Goal: Task Accomplishment & Management: Complete application form

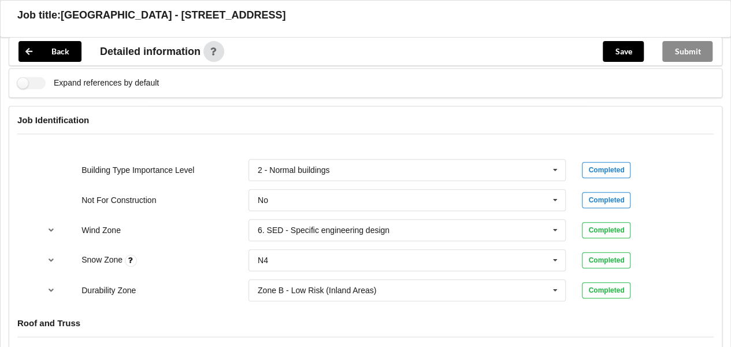
scroll to position [550, 0]
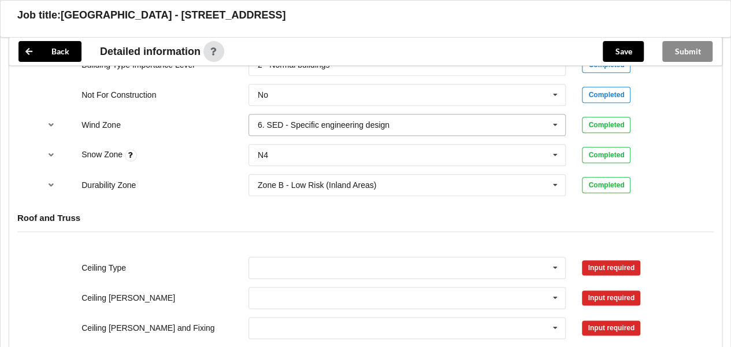
click at [561, 122] on icon at bounding box center [554, 124] width 17 height 21
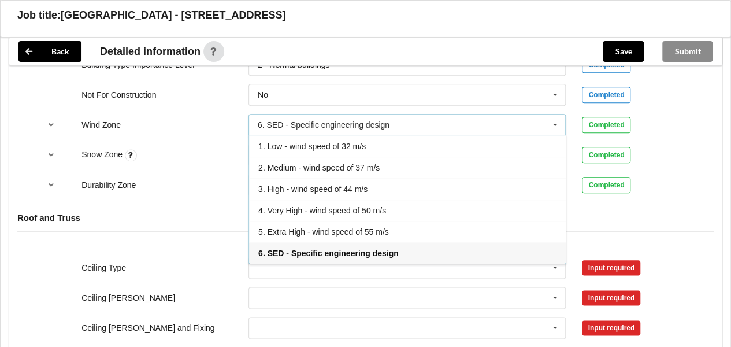
click at [412, 253] on div "6. SED - Specific engineering design" at bounding box center [407, 252] width 317 height 21
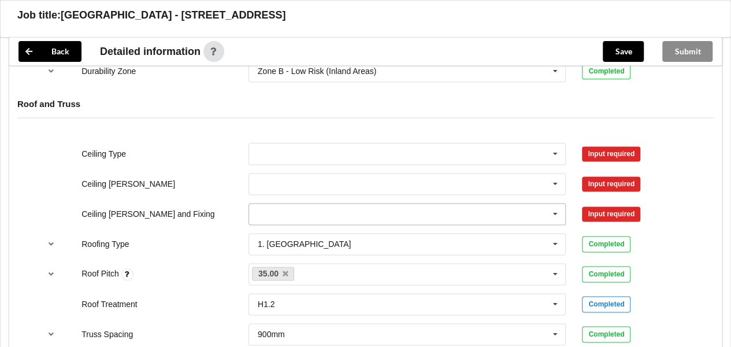
scroll to position [665, 0]
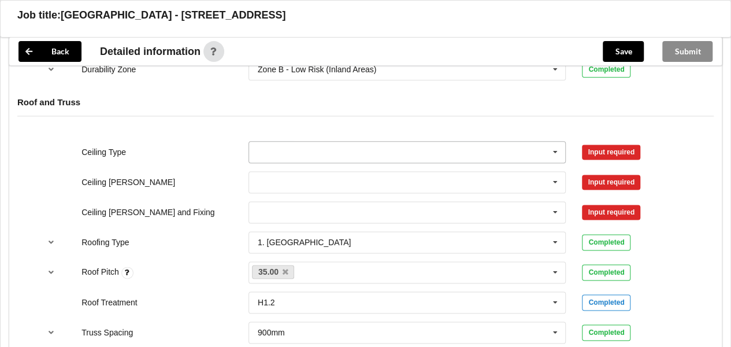
click at [557, 148] on icon at bounding box center [554, 152] width 17 height 21
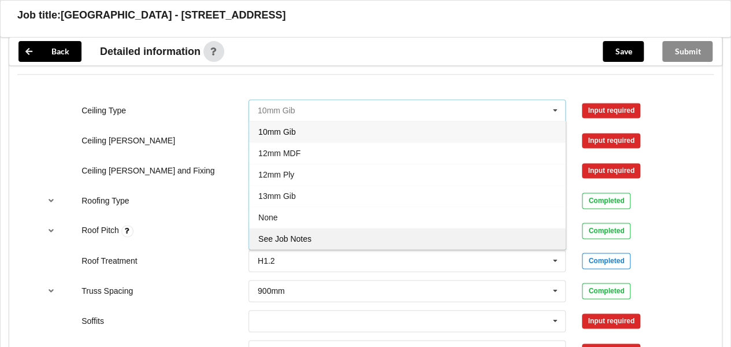
scroll to position [723, 0]
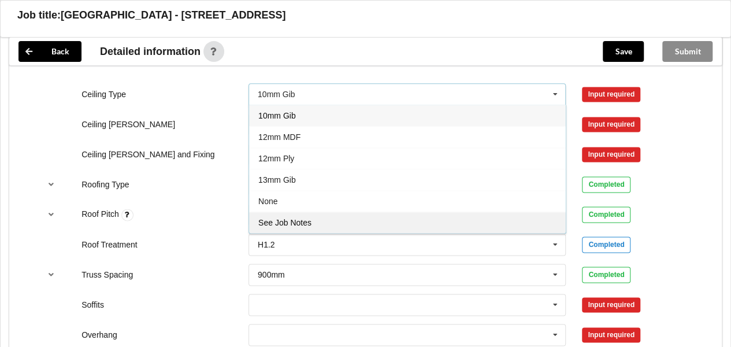
click at [293, 218] on span "See Job Notes" at bounding box center [284, 222] width 53 height 9
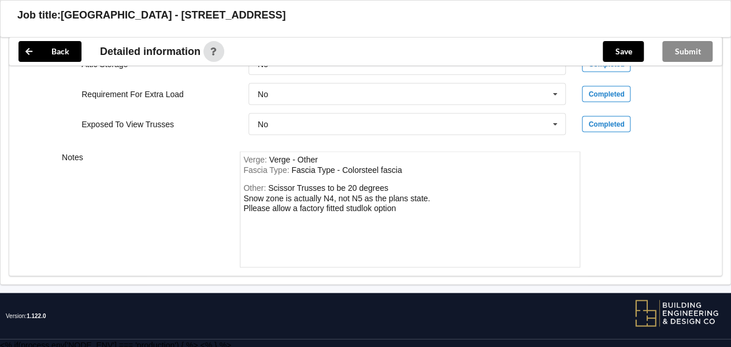
scroll to position [1145, 0]
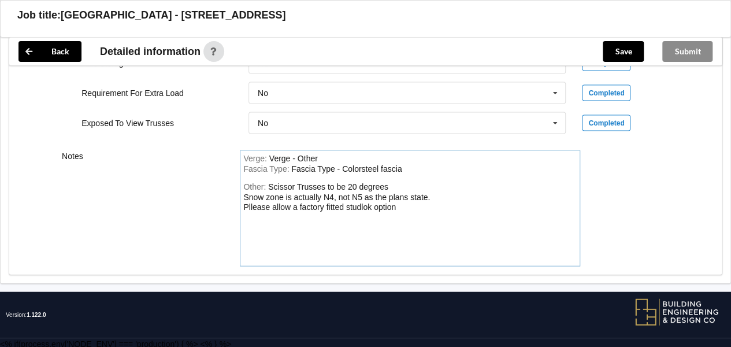
click at [409, 168] on div "Fascia Type : Fascia Type - Colorsteel fascia" at bounding box center [409, 169] width 333 height 10
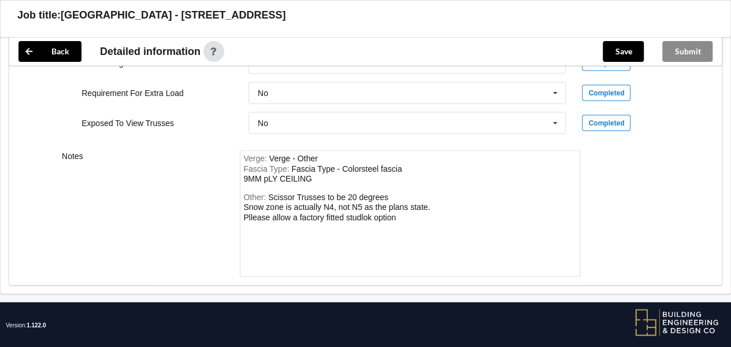
drag, startPoint x: 312, startPoint y: 173, endPoint x: 259, endPoint y: 173, distance: 53.7
click at [259, 173] on div "Fascia Type : Fascia Type - Colorsteel fascia 9MM pLY CEILING" at bounding box center [409, 174] width 333 height 20
drag, startPoint x: 263, startPoint y: 176, endPoint x: 326, endPoint y: 177, distance: 62.4
click at [326, 177] on div "Fascia Type : Fascia Type - Colorsteel fascia 9MM pLY CEILING" at bounding box center [409, 174] width 333 height 20
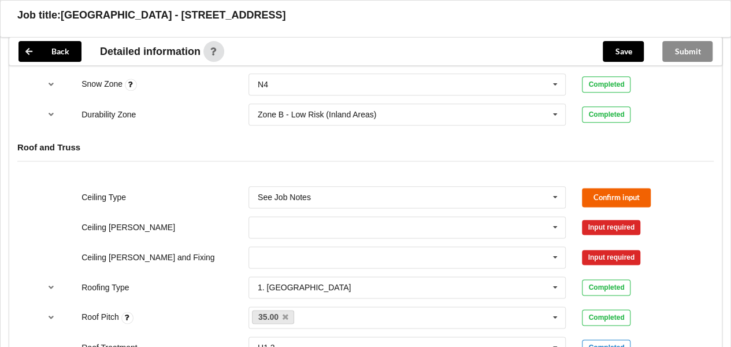
scroll to position [625, 0]
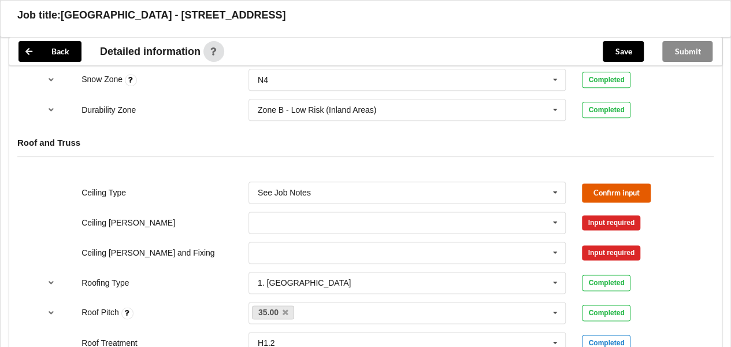
click at [599, 184] on button "Confirm input" at bounding box center [616, 192] width 69 height 19
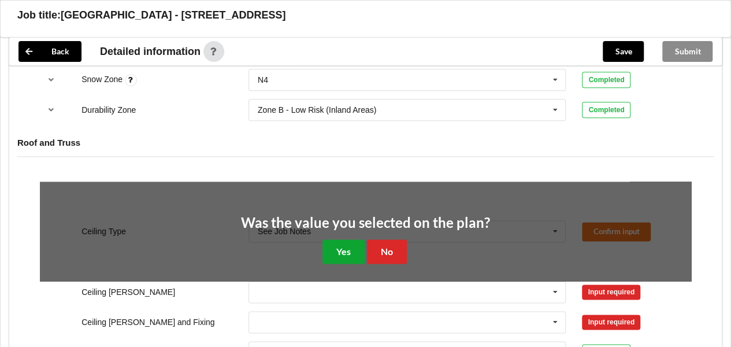
click at [347, 251] on button "Yes" at bounding box center [343, 251] width 42 height 24
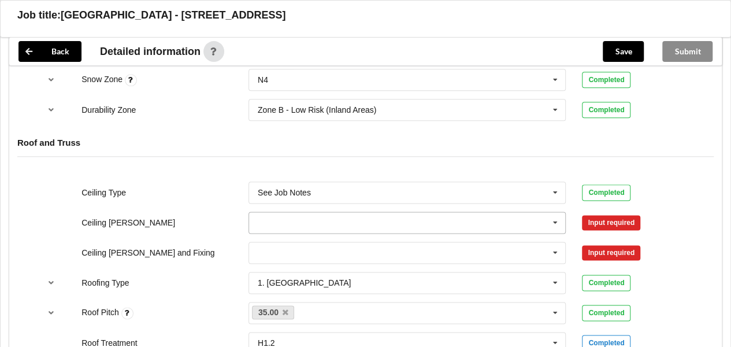
click at [553, 218] on icon at bounding box center [554, 222] width 17 height 21
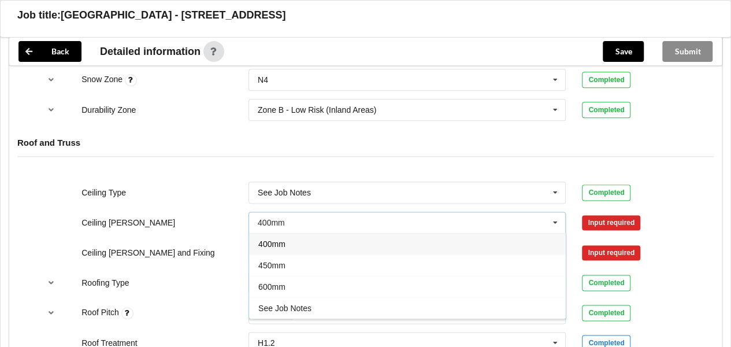
click at [295, 281] on div "600mm" at bounding box center [407, 286] width 317 height 21
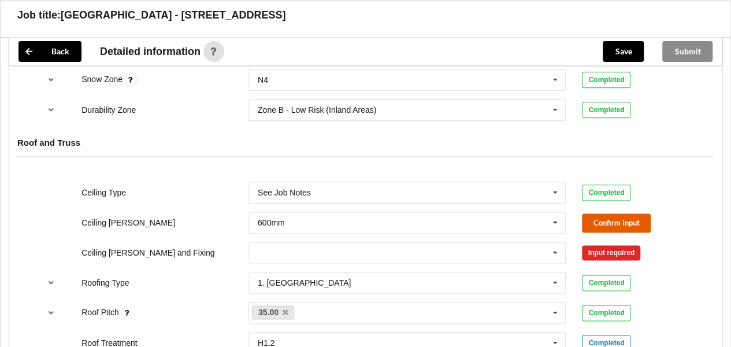
click at [603, 227] on button "Confirm input" at bounding box center [616, 222] width 69 height 19
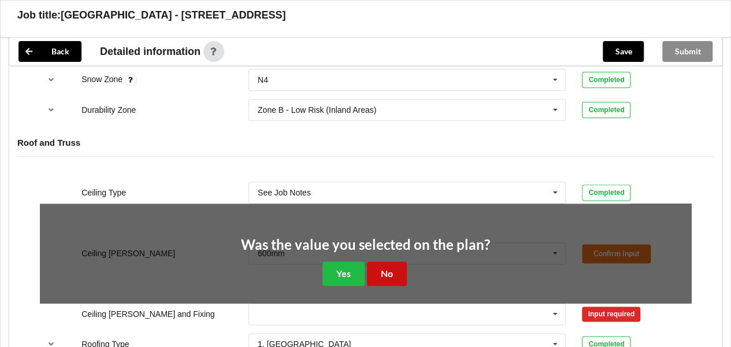
drag, startPoint x: 382, startPoint y: 273, endPoint x: 398, endPoint y: 273, distance: 16.2
click at [382, 273] on button "No" at bounding box center [387, 273] width 40 height 24
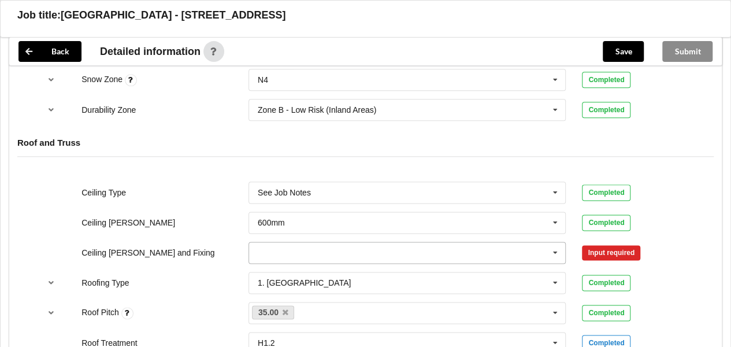
click at [555, 250] on icon at bounding box center [554, 252] width 17 height 21
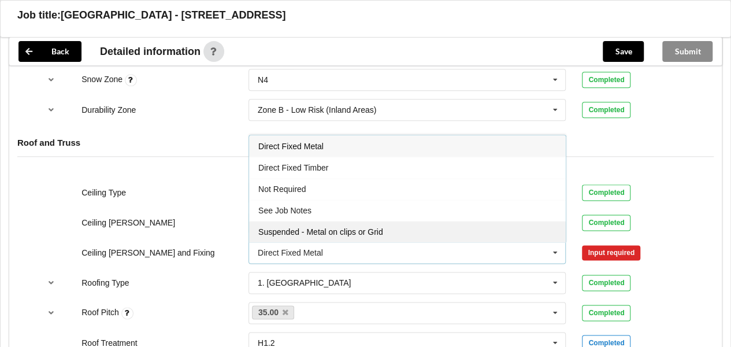
click at [327, 232] on span "Suspended - Metal on clips or Grid" at bounding box center [320, 231] width 125 height 9
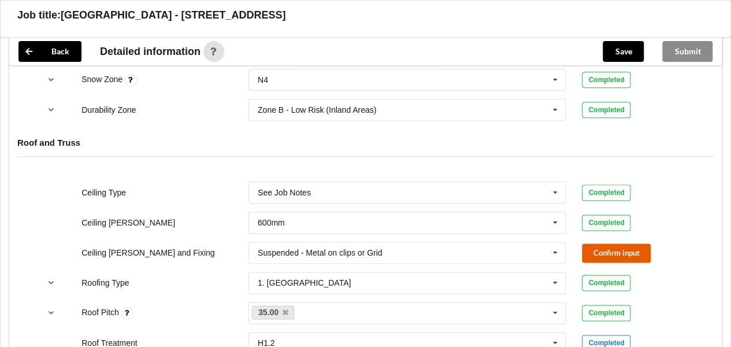
click at [605, 256] on button "Confirm input" at bounding box center [616, 252] width 69 height 19
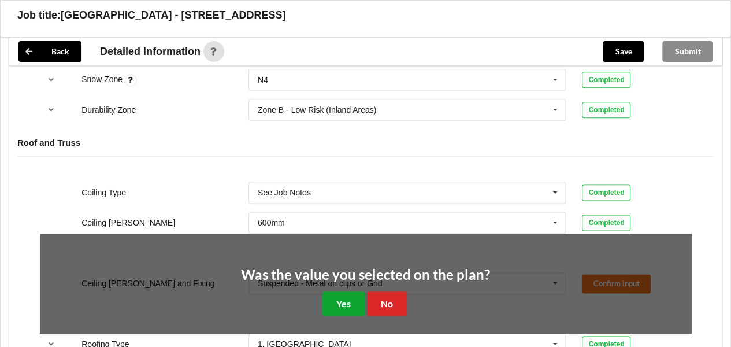
click at [338, 298] on button "Yes" at bounding box center [343, 303] width 42 height 24
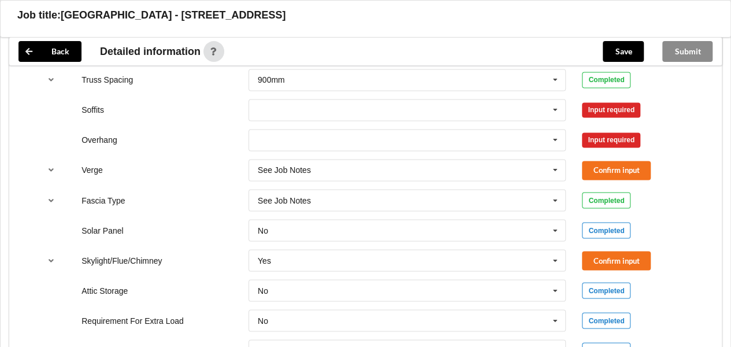
scroll to position [929, 0]
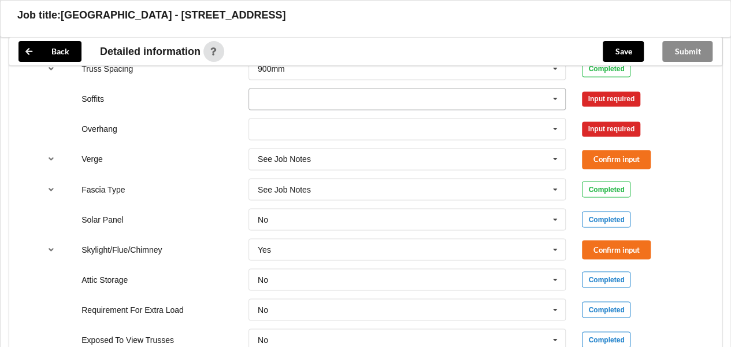
click at [551, 94] on icon at bounding box center [554, 98] width 17 height 21
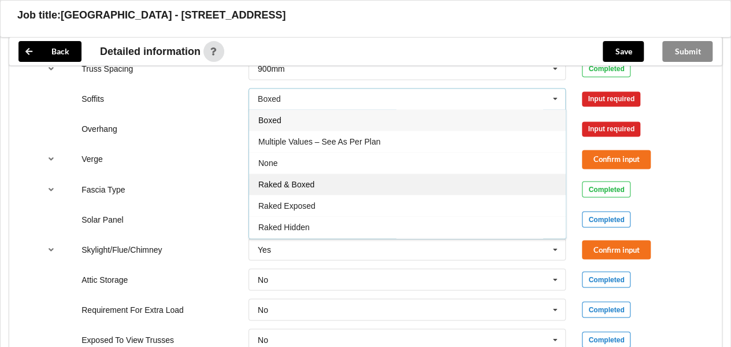
click at [396, 183] on div "Raked & Boxed" at bounding box center [407, 183] width 317 height 21
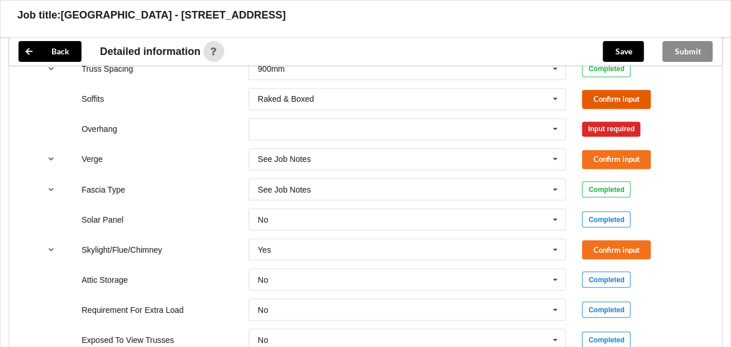
click at [590, 90] on button "Confirm input" at bounding box center [616, 99] width 69 height 19
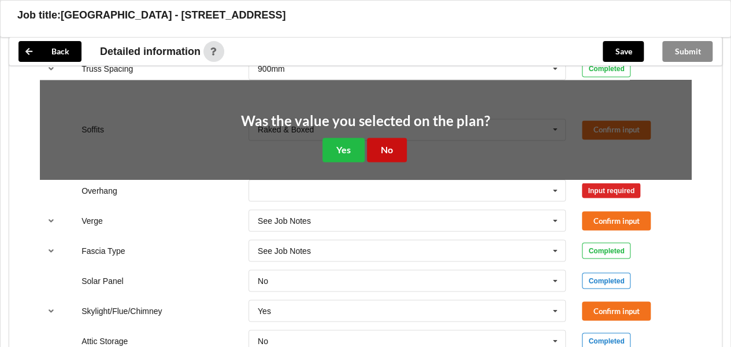
click at [386, 149] on button "No" at bounding box center [387, 149] width 40 height 24
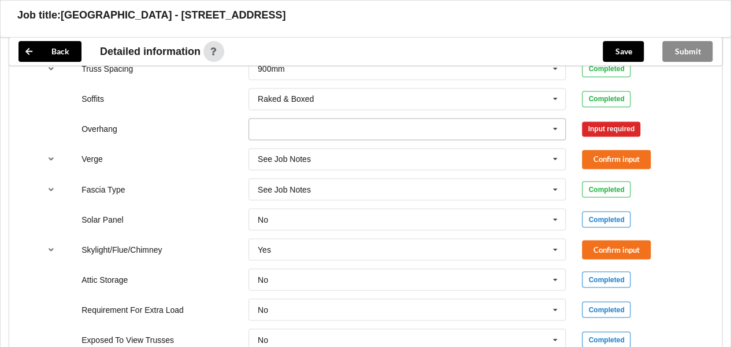
click at [552, 128] on icon at bounding box center [554, 128] width 17 height 21
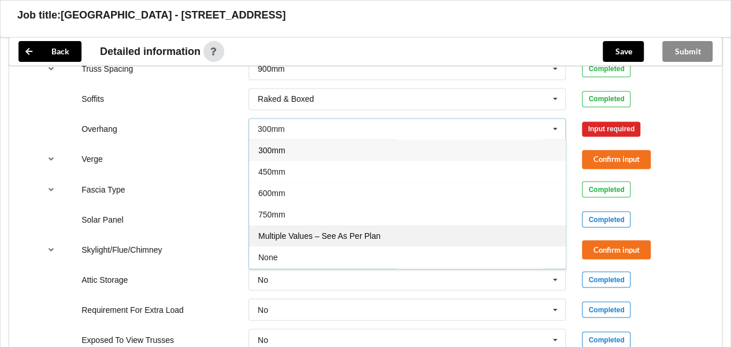
click at [363, 236] on span "Multiple Values – See As Per Plan" at bounding box center [319, 235] width 122 height 9
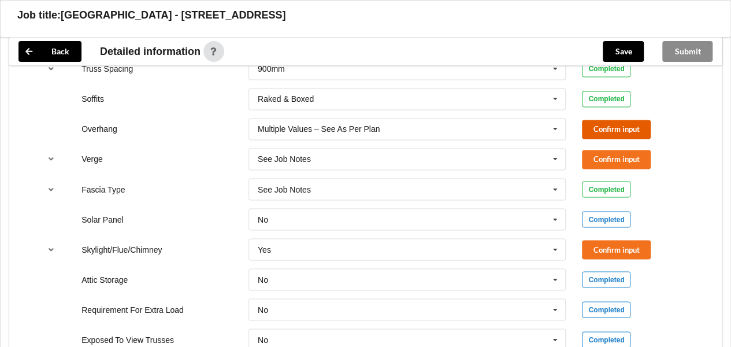
click at [598, 126] on button "Confirm input" at bounding box center [616, 129] width 69 height 19
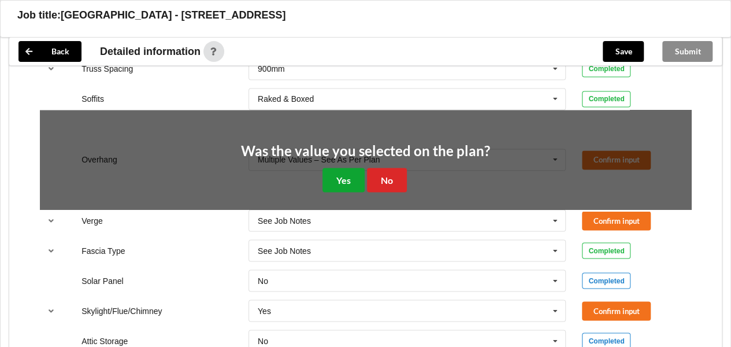
click at [355, 183] on button "Yes" at bounding box center [343, 180] width 42 height 24
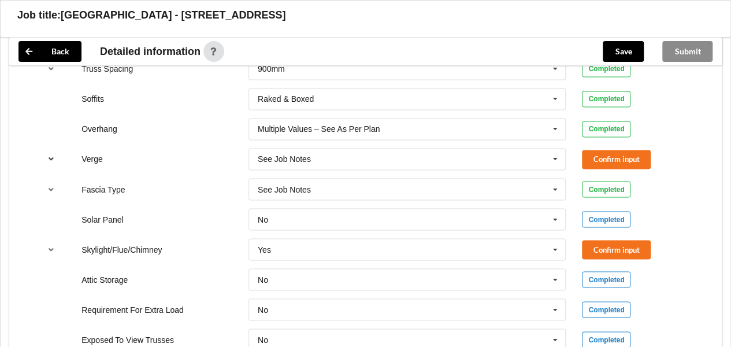
click at [53, 157] on icon "reference-toggle" at bounding box center [51, 158] width 10 height 7
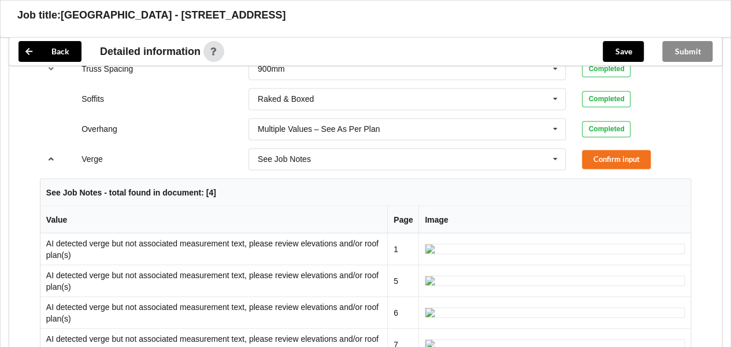
click at [49, 156] on icon "reference-toggle" at bounding box center [51, 158] width 10 height 7
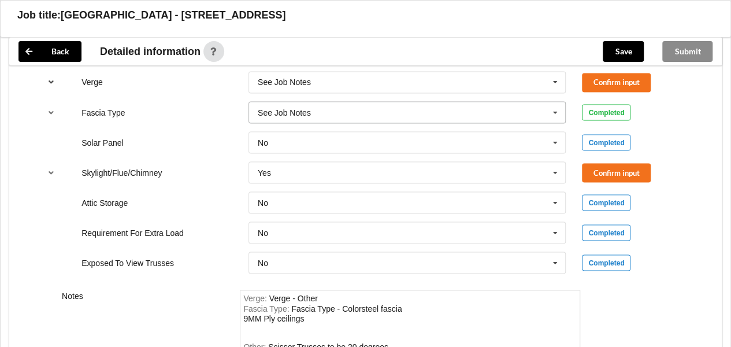
scroll to position [876, 0]
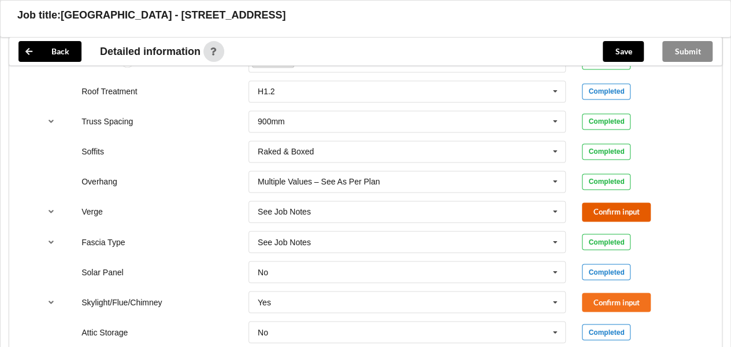
click at [617, 207] on button "Confirm input" at bounding box center [616, 211] width 69 height 19
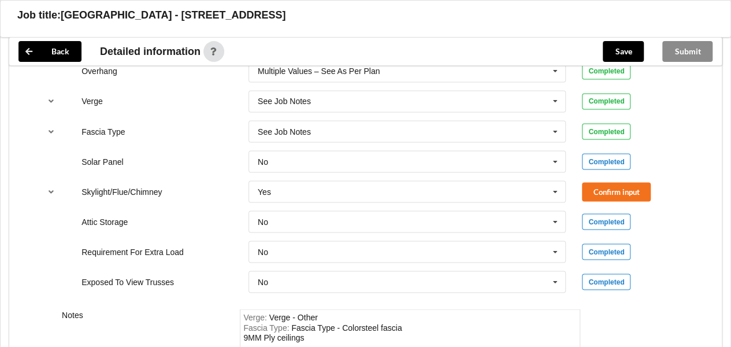
scroll to position [934, 0]
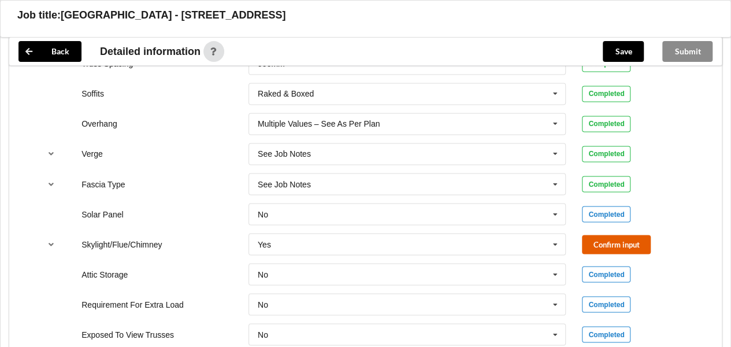
click at [604, 246] on button "Confirm input" at bounding box center [616, 244] width 69 height 19
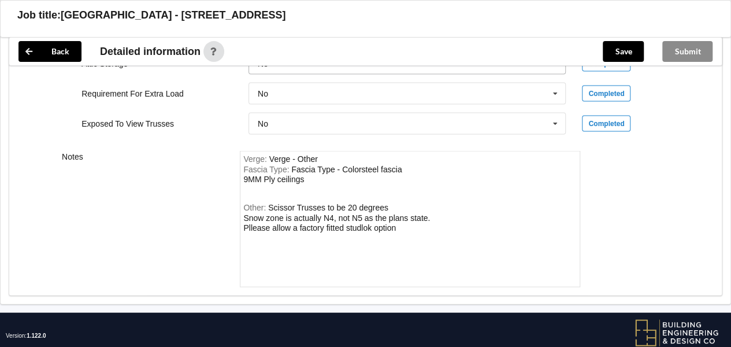
scroll to position [1165, 0]
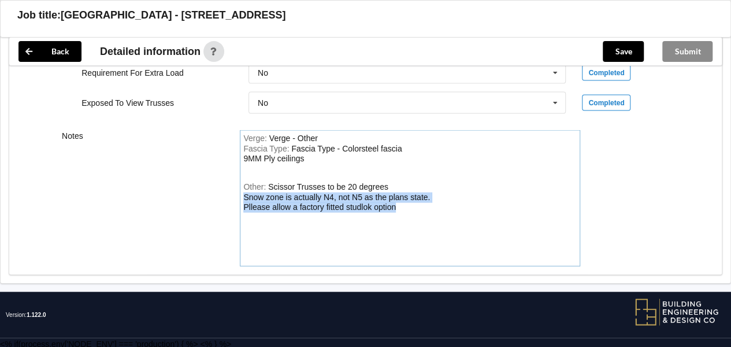
drag, startPoint x: 410, startPoint y: 204, endPoint x: 241, endPoint y: 196, distance: 169.4
click at [241, 196] on div "Verge : Verge - Other Fascia Type : Fascia Type - Colorsteel fascia 9MM Ply cei…" at bounding box center [410, 198] width 340 height 136
click at [428, 192] on div "Scissor Trusses to be 20 degrees Snow zone is actually N4, not N5 as the plans …" at bounding box center [336, 196] width 187 height 29
drag, startPoint x: 425, startPoint y: 194, endPoint x: 243, endPoint y: 194, distance: 181.9
click at [243, 194] on div "Other: Scissor Trusses to be 20 degrees Snow zone is actually N4, not N5 as the…" at bounding box center [409, 222] width 333 height 81
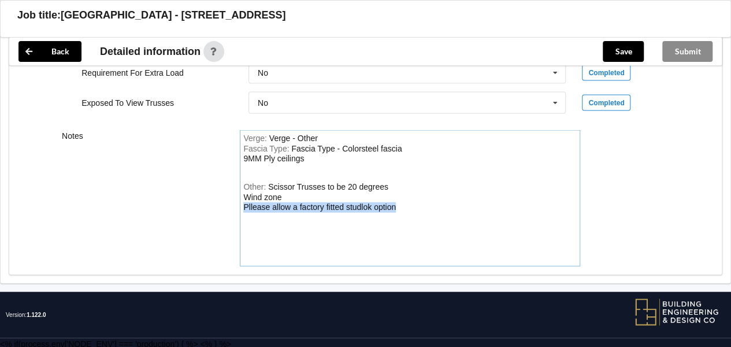
drag, startPoint x: 396, startPoint y: 205, endPoint x: 241, endPoint y: 212, distance: 155.5
click at [241, 212] on div "Verge : Verge - Other Fascia Type : Fascia Type - Colorsteel fascia 9MM Ply cei…" at bounding box center [410, 198] width 340 height 136
click at [281, 194] on div "Other: Scissor Trusses to be 20 degrees Wind zone" at bounding box center [409, 222] width 333 height 81
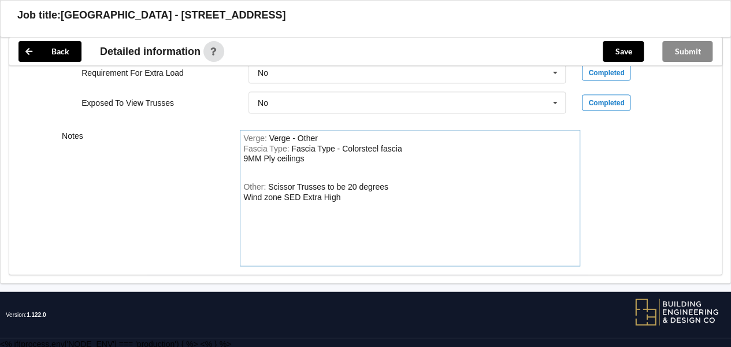
scroll to position [992, 0]
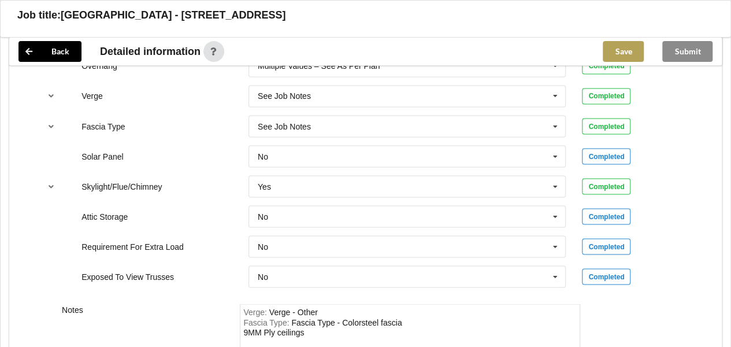
click at [627, 44] on button "Save" at bounding box center [622, 51] width 41 height 21
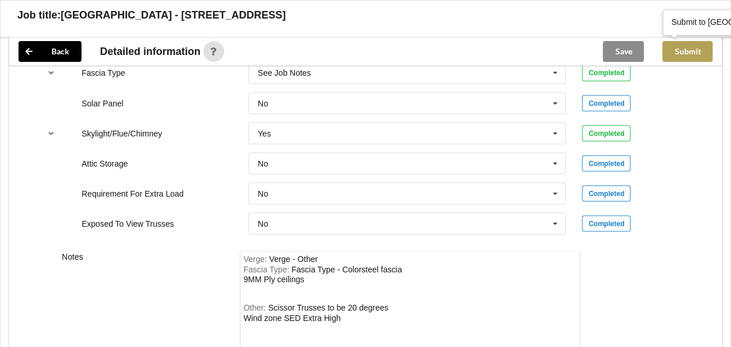
click at [684, 53] on button "Submit" at bounding box center [687, 51] width 50 height 21
